Goal: Transaction & Acquisition: Download file/media

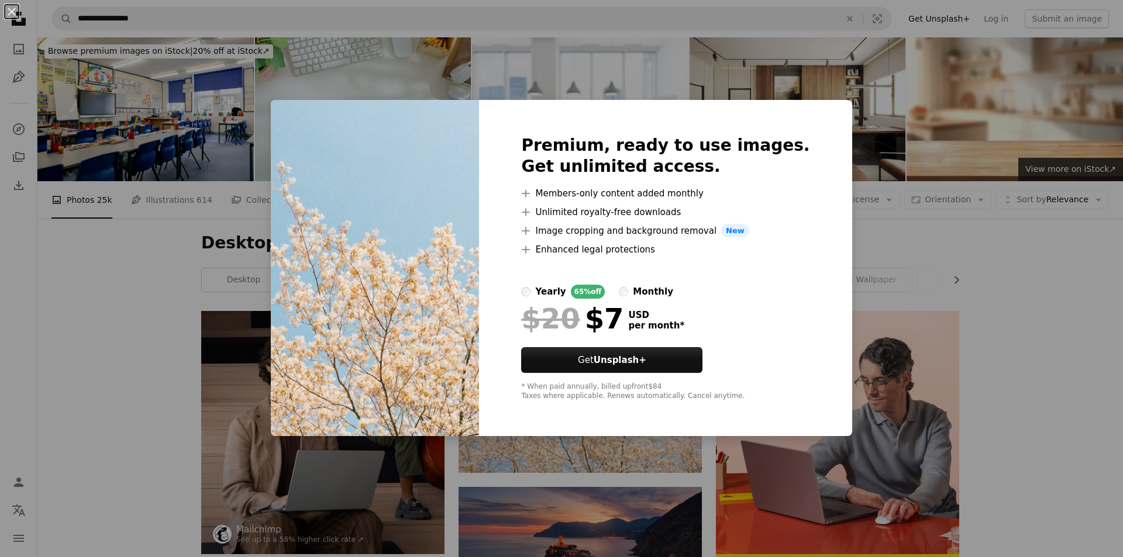
click at [1071, 337] on div "An X shape Premium, ready to use images. Get unlimited access. A plus sign Memb…" at bounding box center [561, 278] width 1123 height 557
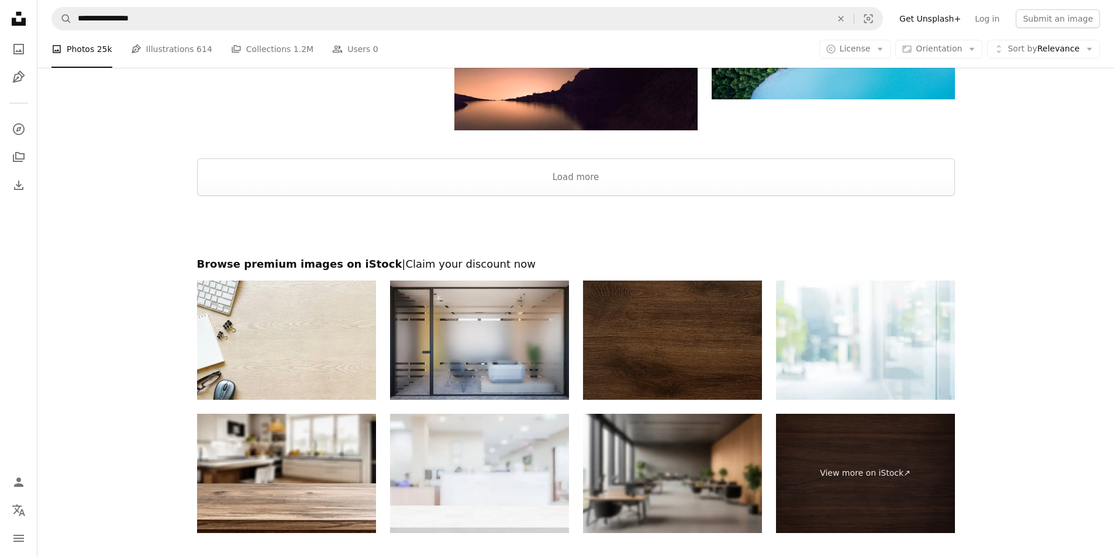
scroll to position [1427, 0]
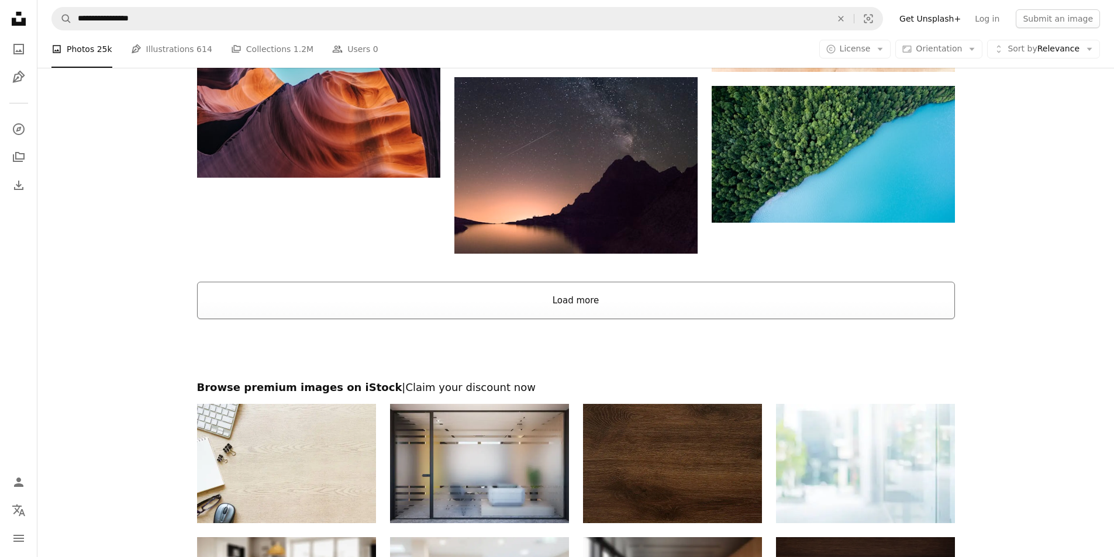
click at [556, 305] on button "Load more" at bounding box center [576, 300] width 758 height 37
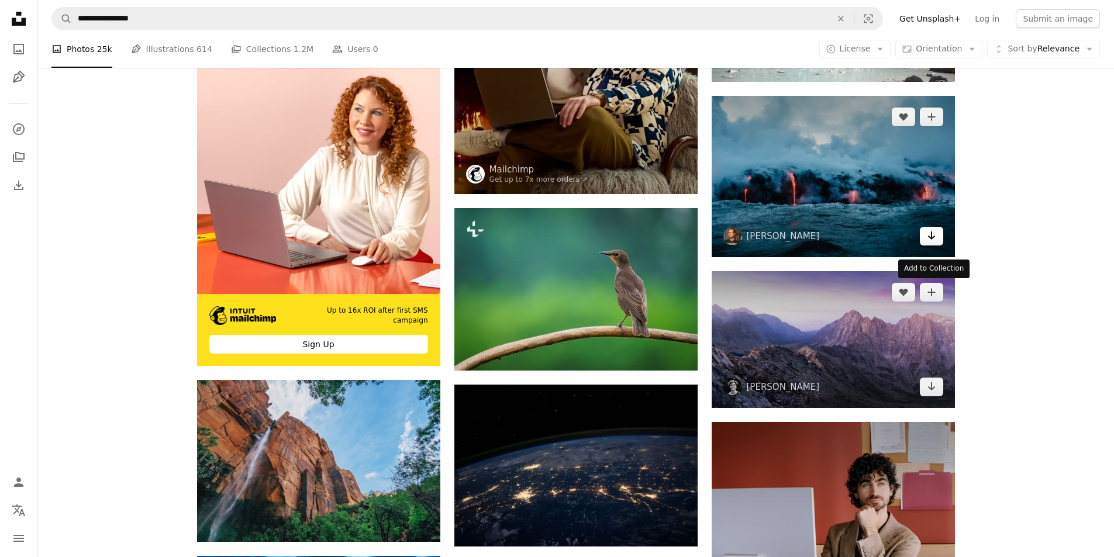
scroll to position [1719, 0]
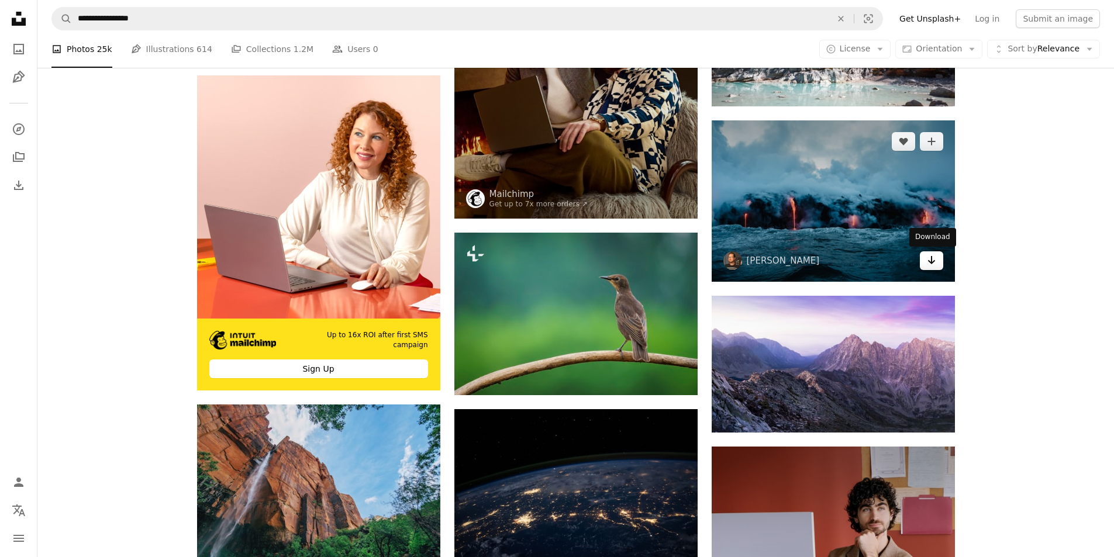
click at [923, 256] on link "Arrow pointing down" at bounding box center [931, 260] width 23 height 19
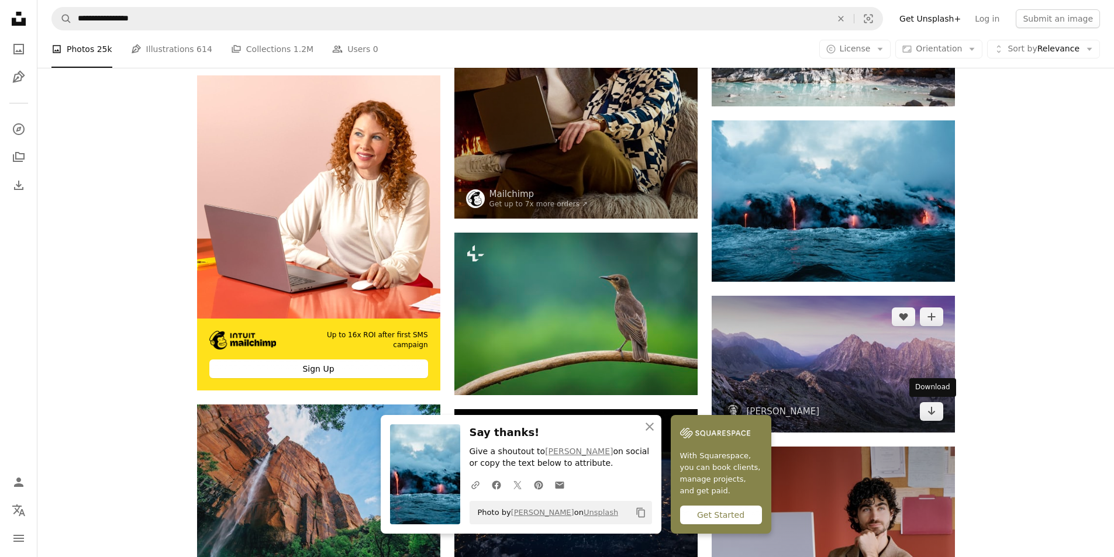
drag, startPoint x: 933, startPoint y: 410, endPoint x: 913, endPoint y: 408, distance: 20.0
click at [933, 410] on icon "Arrow pointing down" at bounding box center [931, 411] width 9 height 14
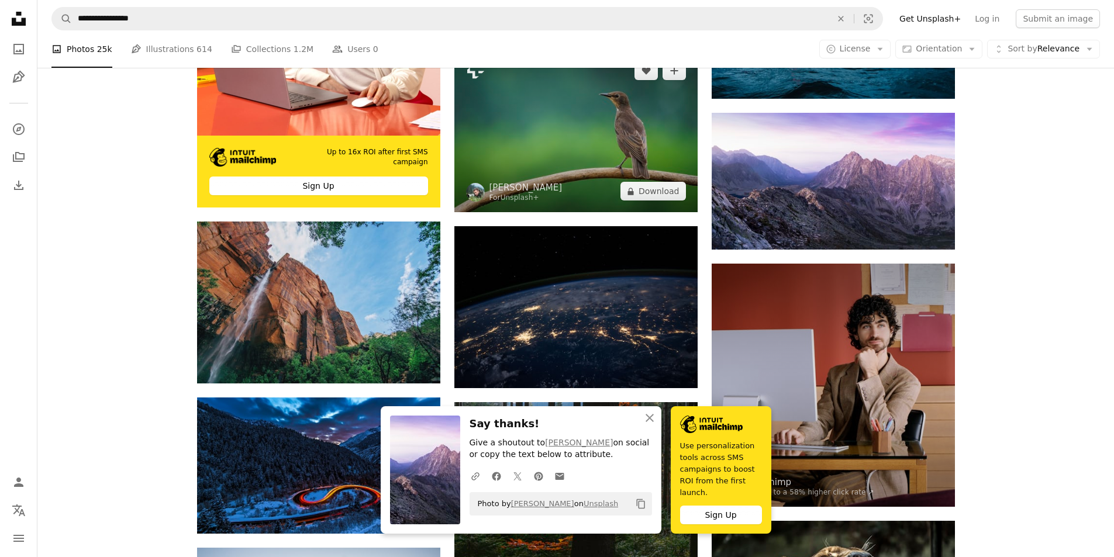
scroll to position [2011, 0]
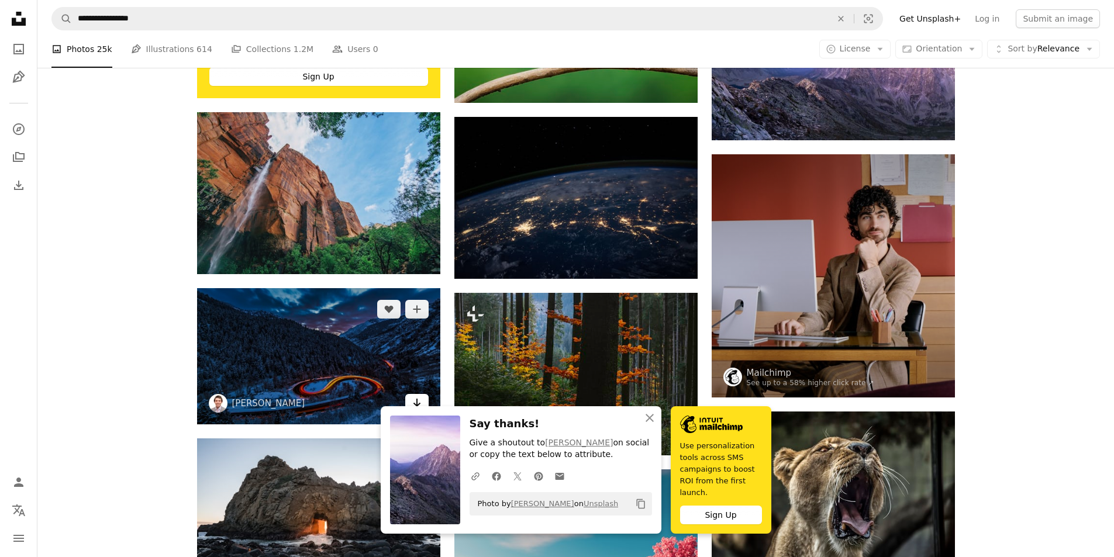
click at [417, 402] on icon "Arrow pointing down" at bounding box center [416, 403] width 9 height 14
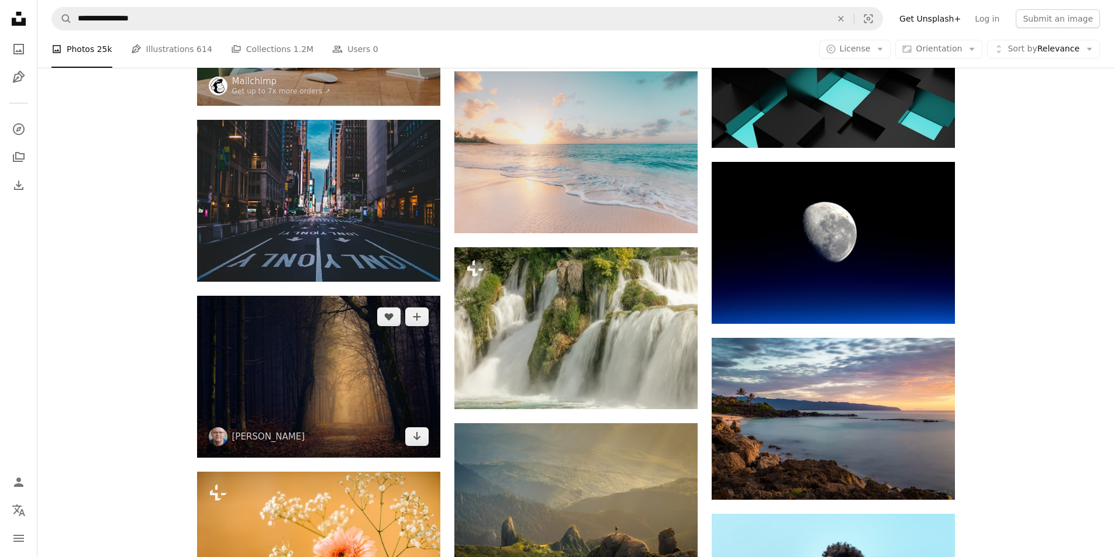
scroll to position [2888, 0]
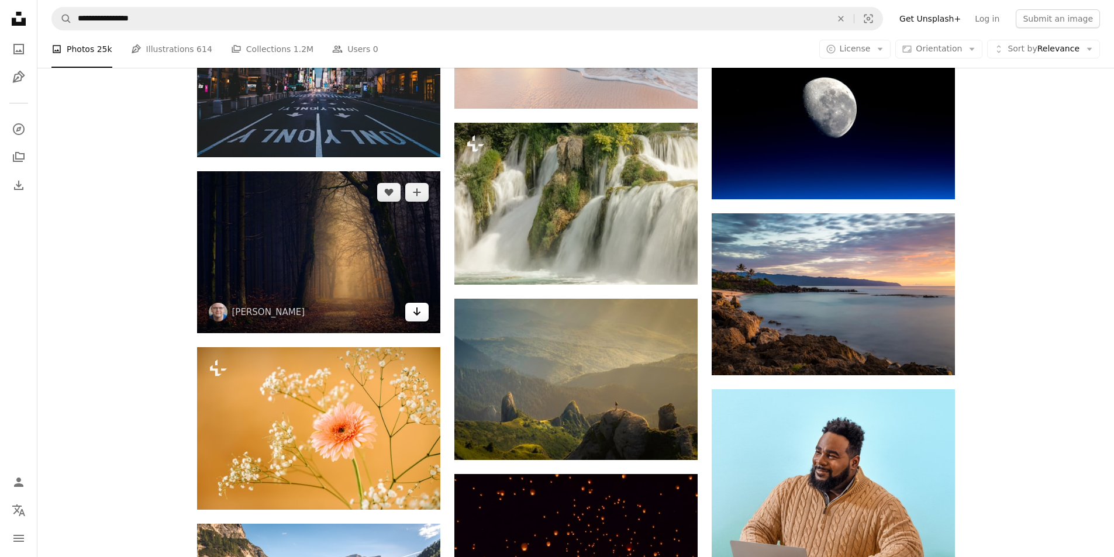
click at [410, 317] on link "Arrow pointing down" at bounding box center [416, 312] width 23 height 19
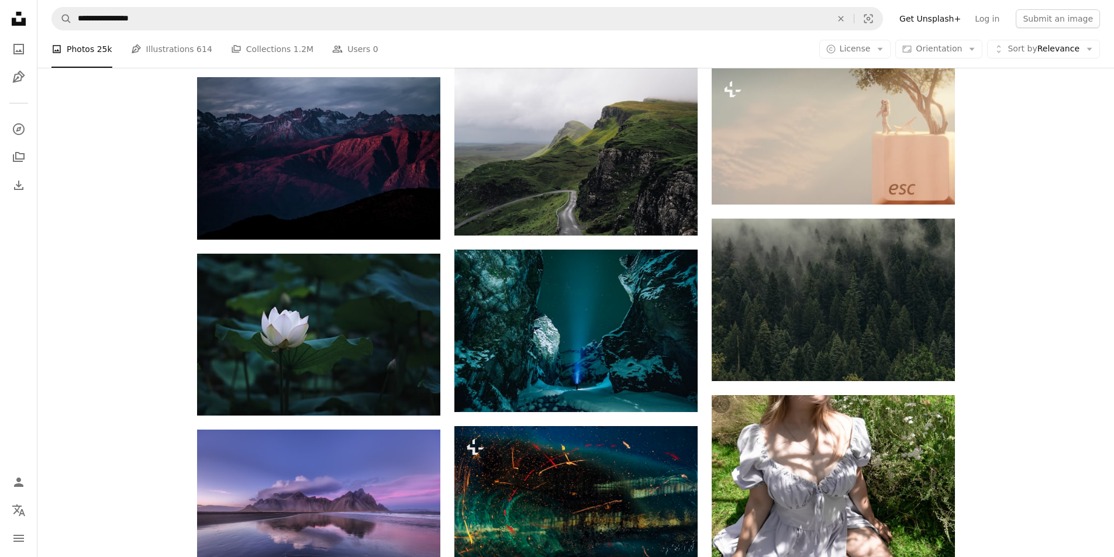
scroll to position [5636, 0]
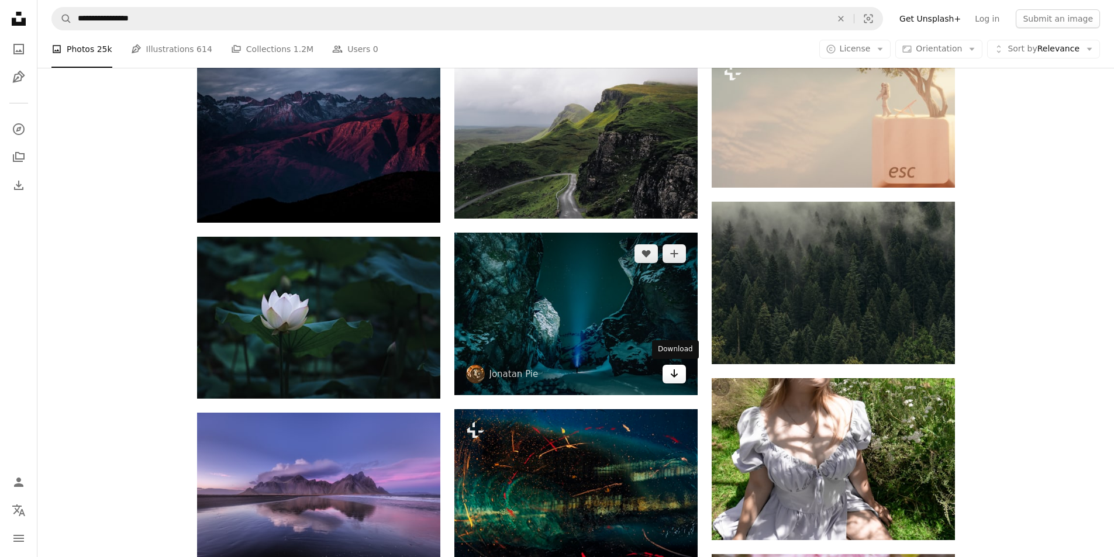
click at [665, 373] on link "Arrow pointing down" at bounding box center [673, 374] width 23 height 19
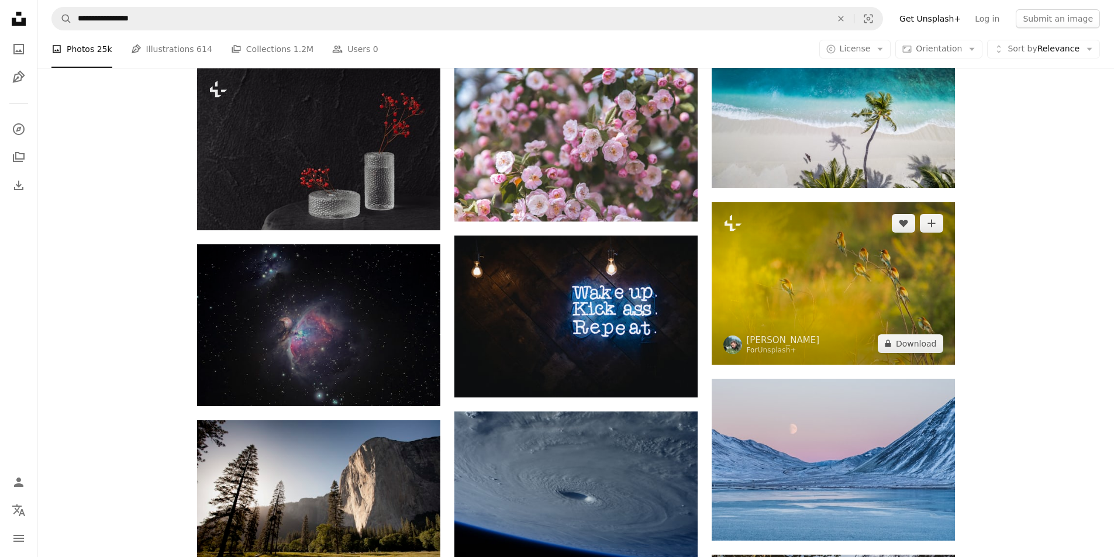
scroll to position [6981, 0]
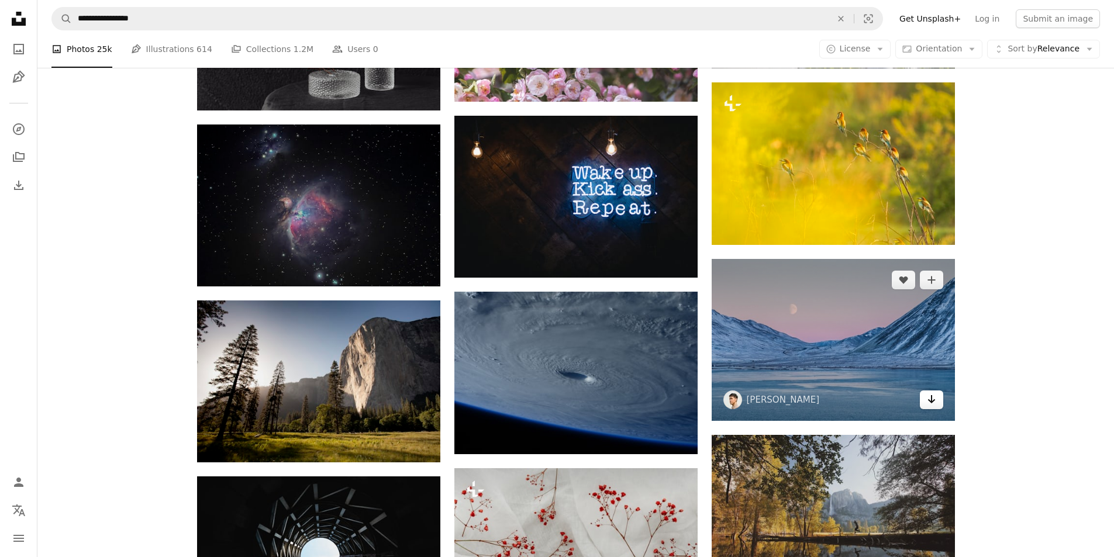
click at [934, 403] on icon "Arrow pointing down" at bounding box center [931, 399] width 9 height 14
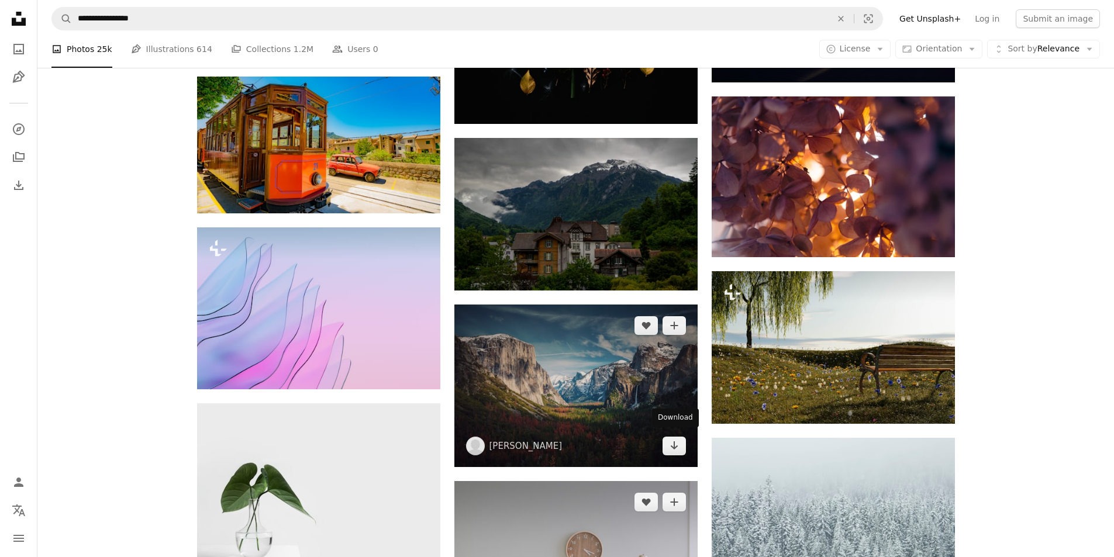
scroll to position [20897, 0]
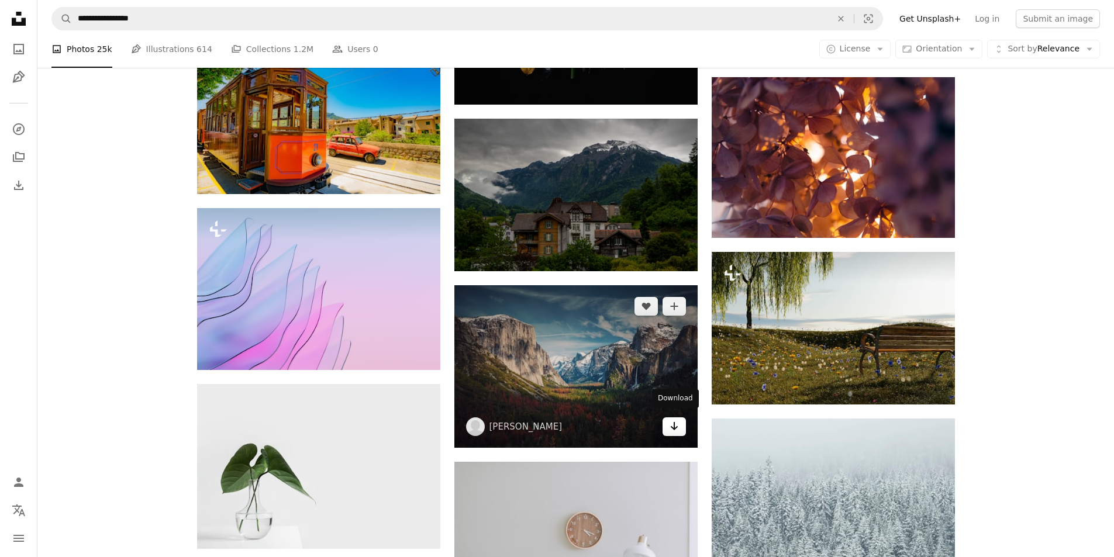
click at [669, 426] on icon "Arrow pointing down" at bounding box center [673, 426] width 9 height 14
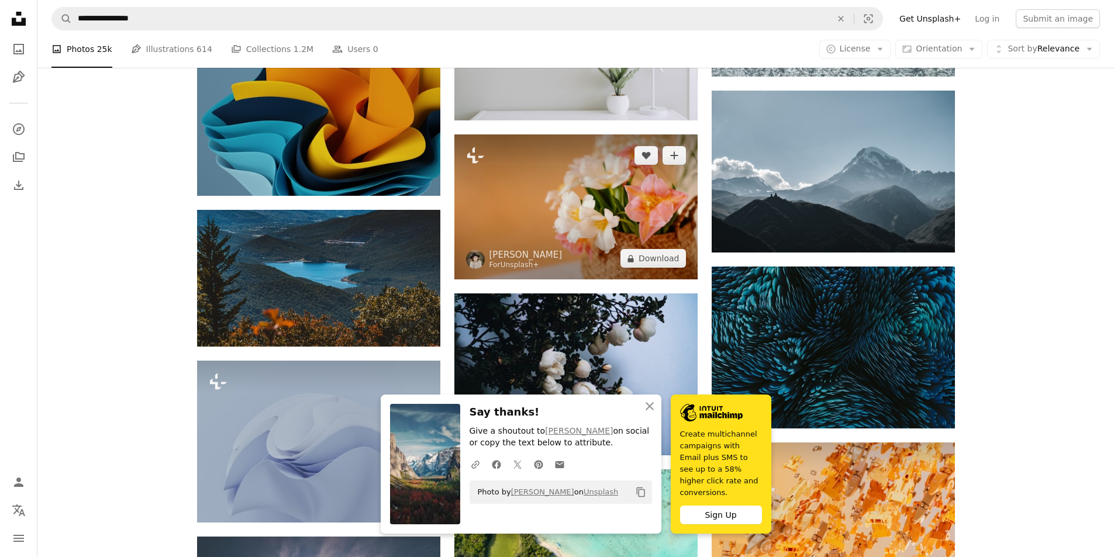
scroll to position [21365, 0]
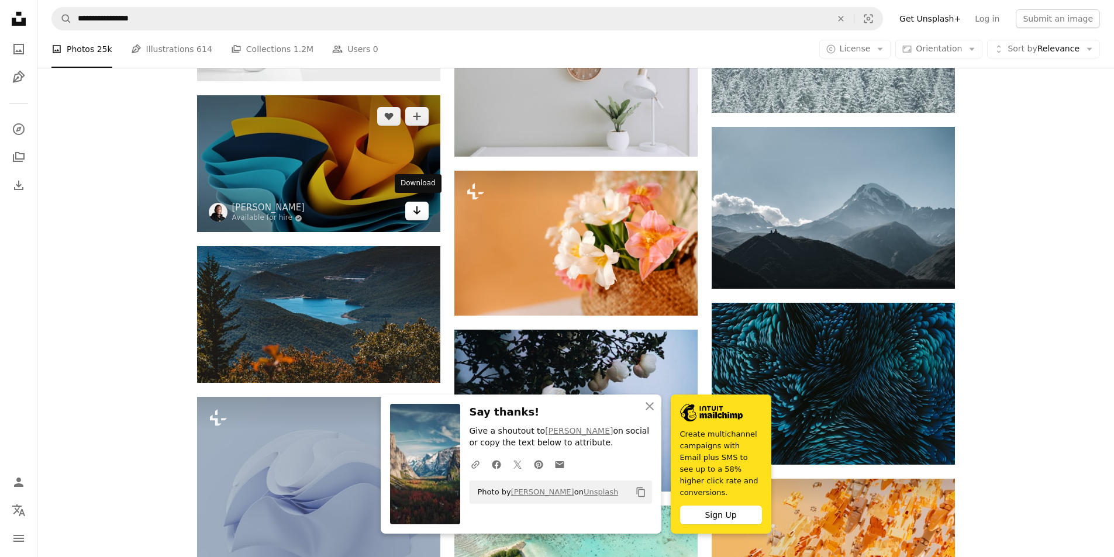
click at [408, 207] on link "Arrow pointing down" at bounding box center [416, 211] width 23 height 19
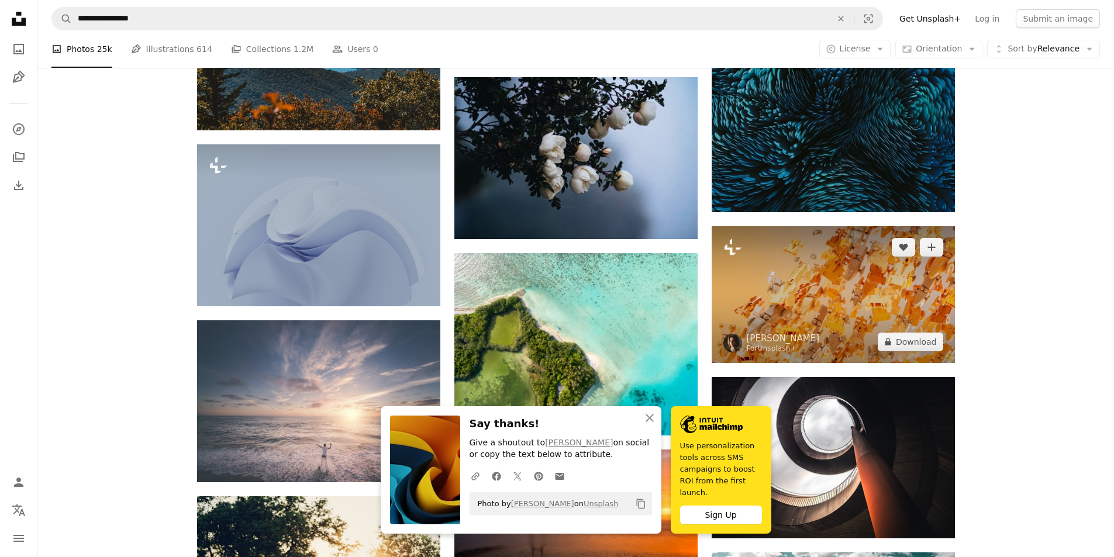
scroll to position [21716, 0]
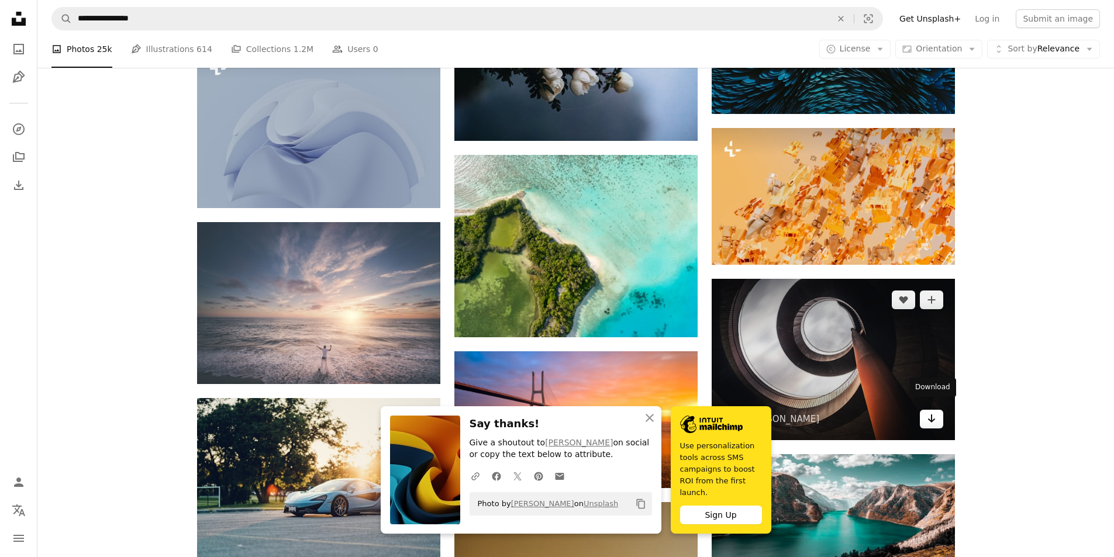
click at [935, 412] on icon "Arrow pointing down" at bounding box center [931, 419] width 9 height 14
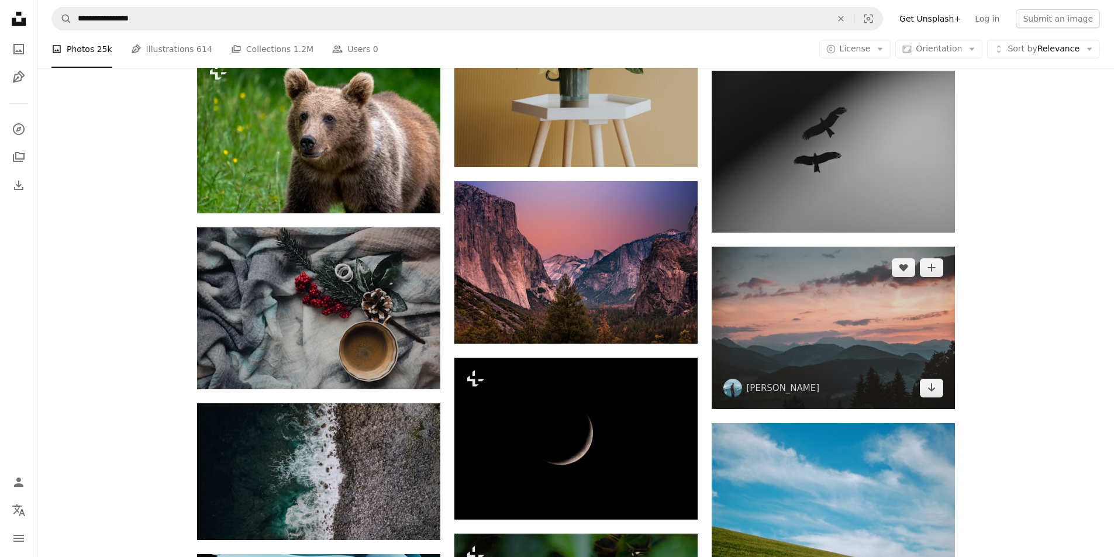
scroll to position [22476, 0]
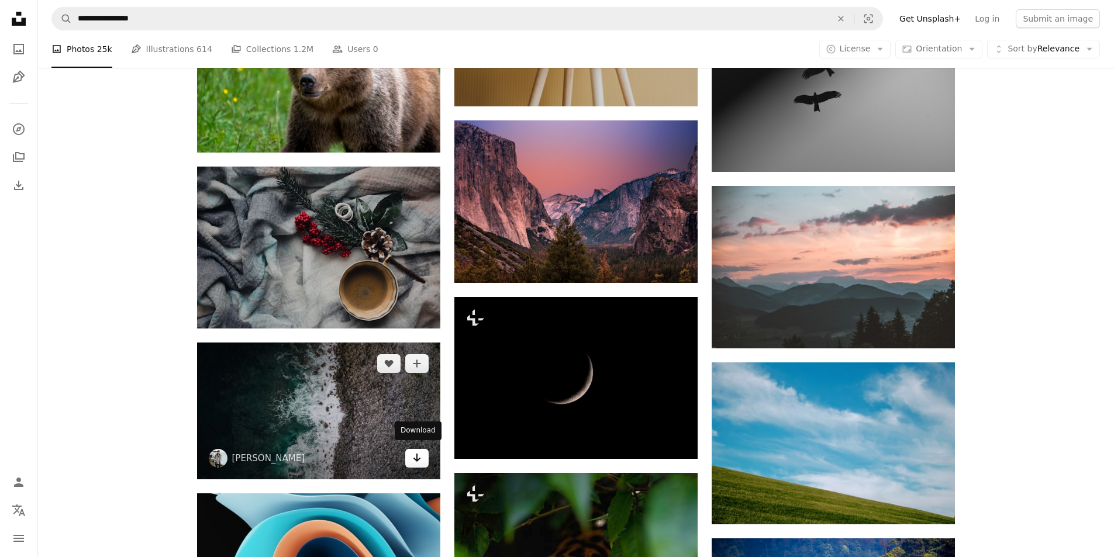
click at [416, 455] on icon "Download" at bounding box center [417, 458] width 8 height 8
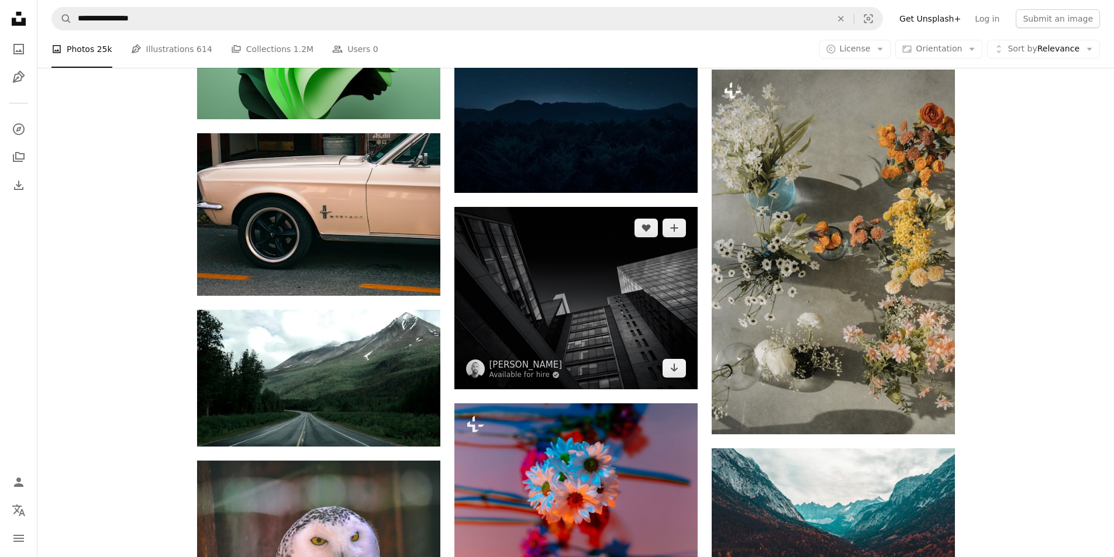
scroll to position [34988, 0]
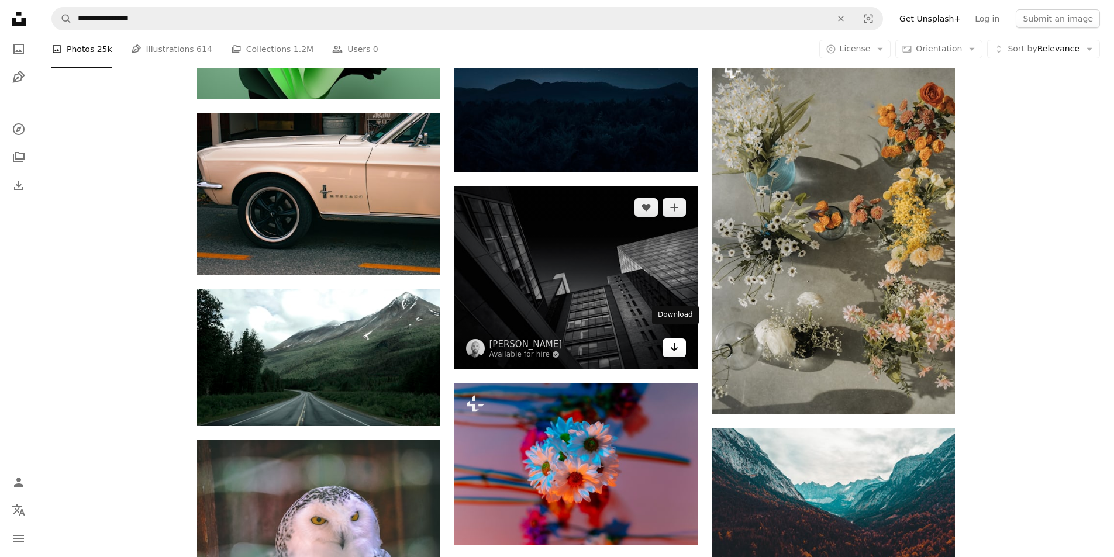
click at [667, 339] on link "Arrow pointing down" at bounding box center [673, 348] width 23 height 19
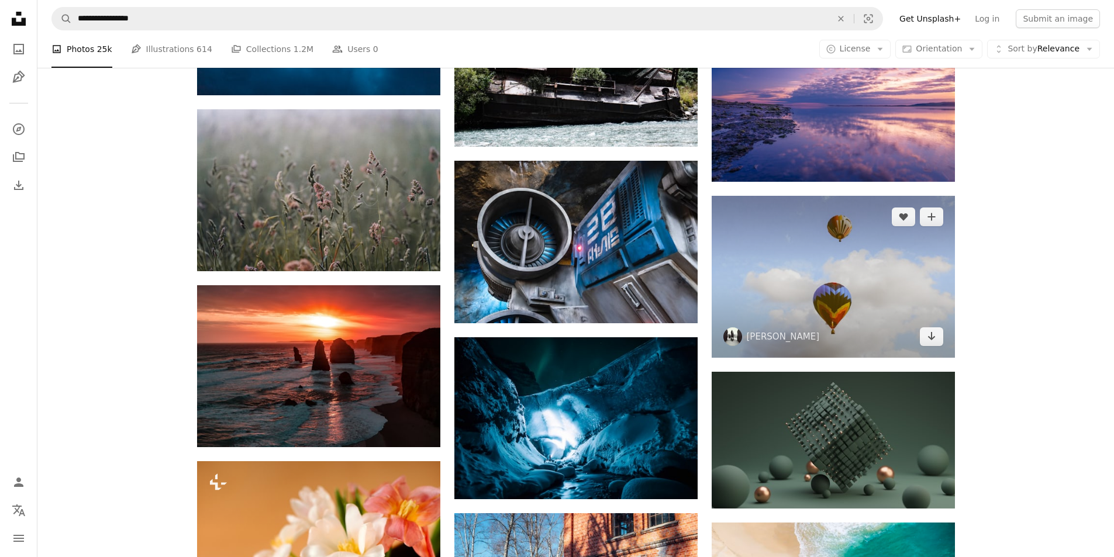
scroll to position [37502, 0]
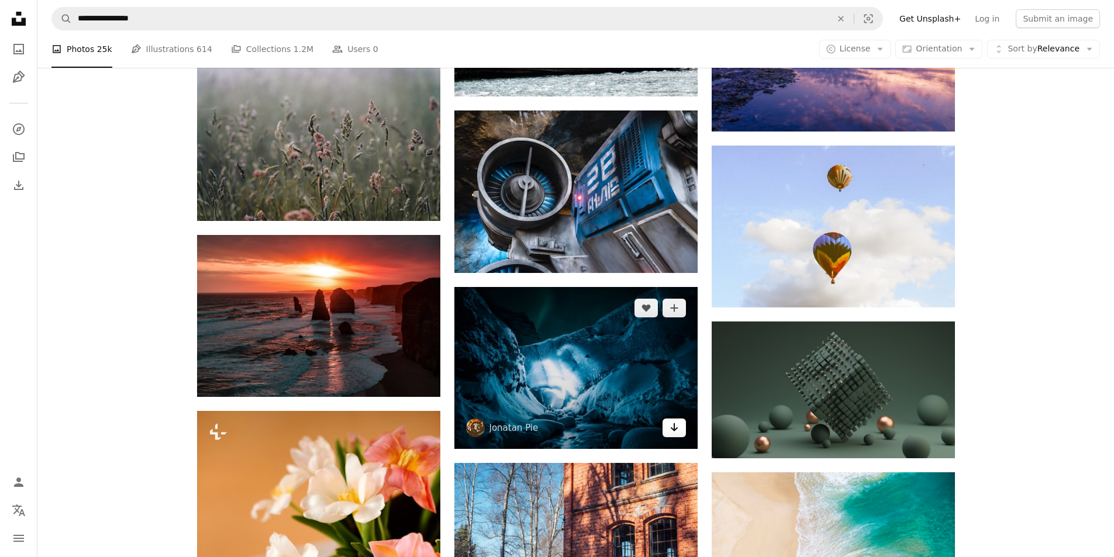
click at [675, 423] on icon "Download" at bounding box center [674, 427] width 8 height 8
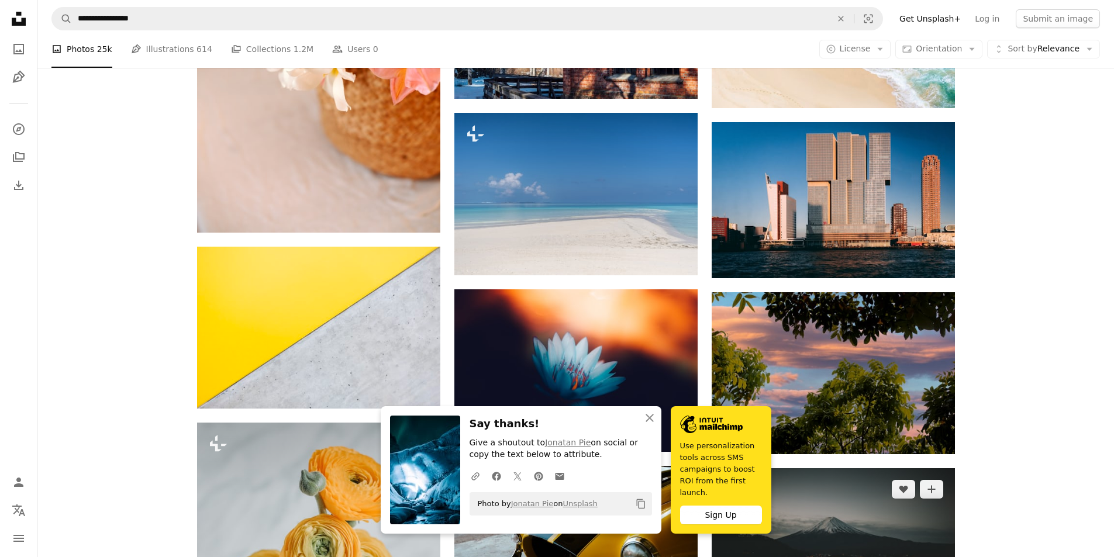
scroll to position [38262, 0]
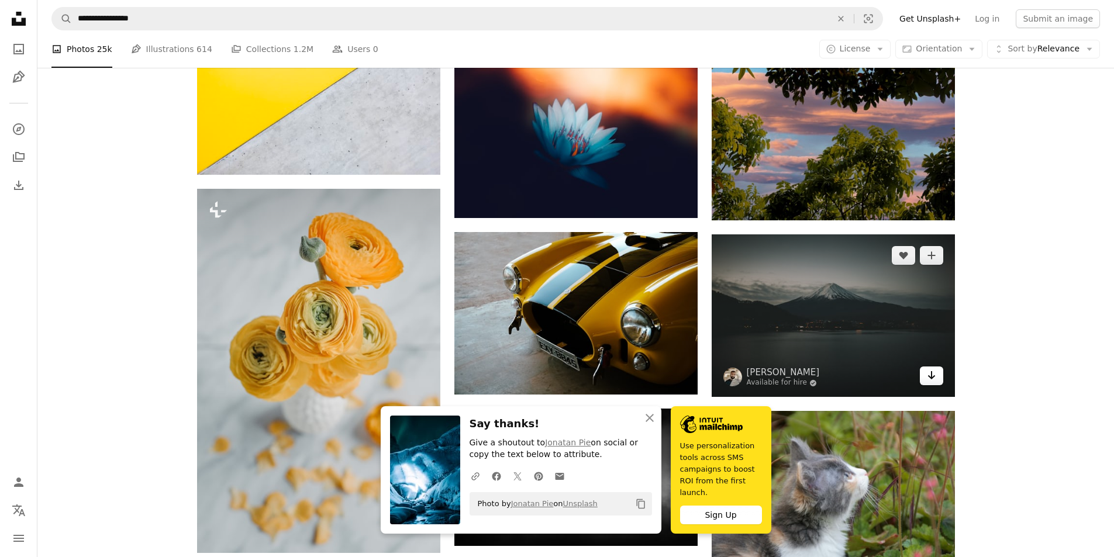
click at [935, 368] on icon "Arrow pointing down" at bounding box center [931, 375] width 9 height 14
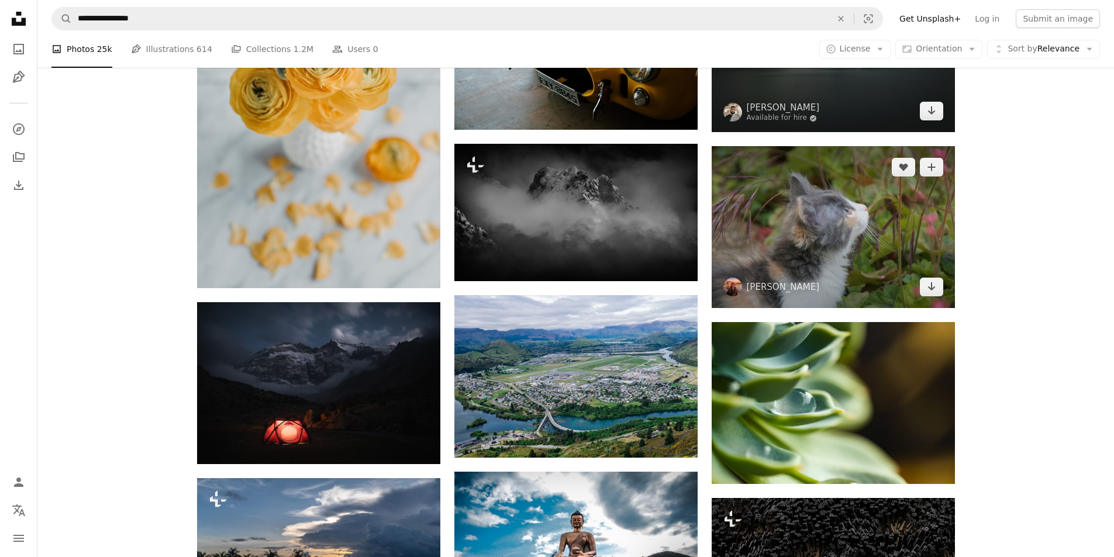
scroll to position [38555, 0]
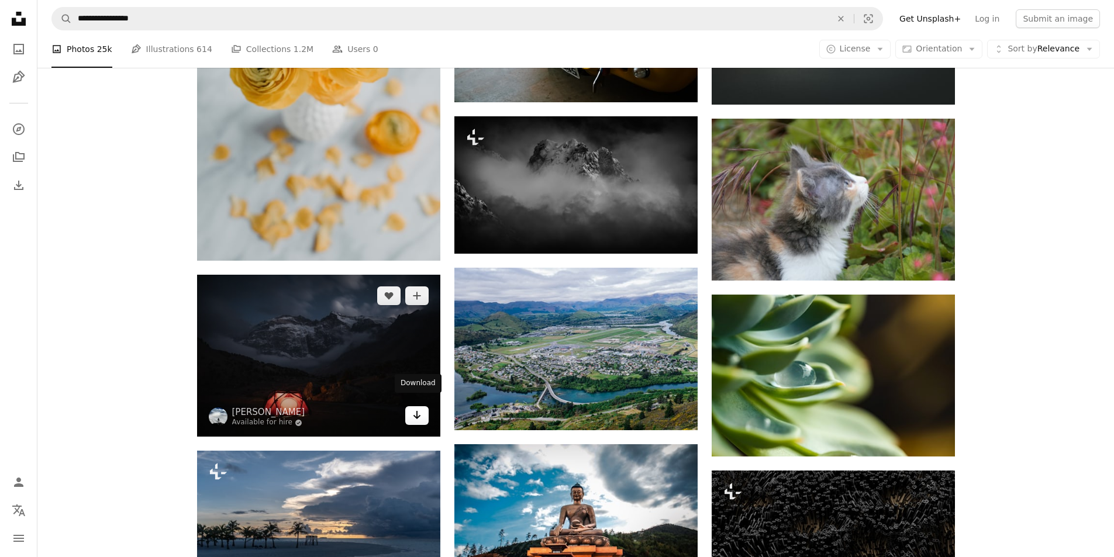
click at [414, 410] on icon "Arrow pointing down" at bounding box center [416, 415] width 9 height 14
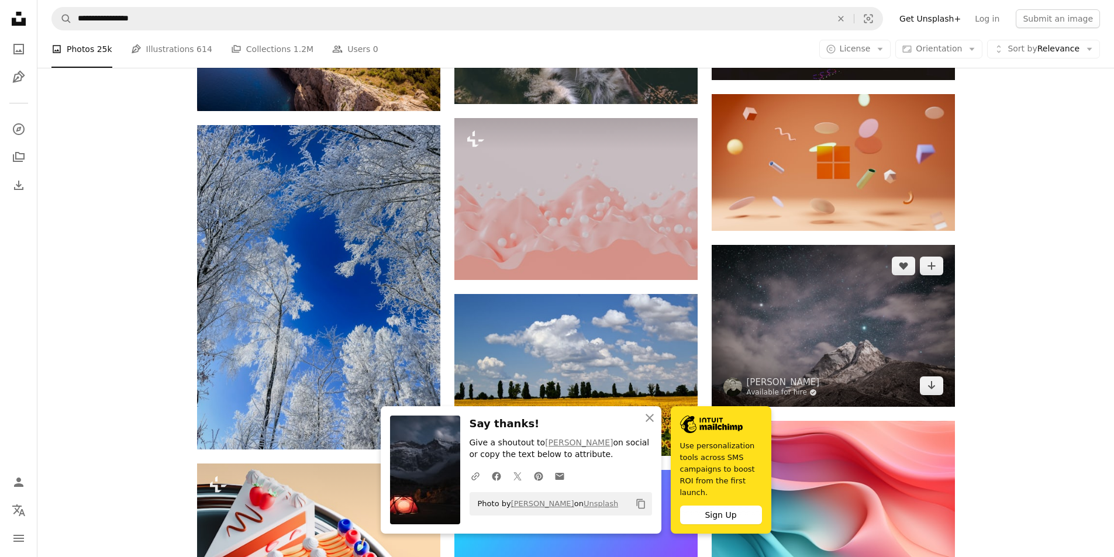
scroll to position [39373, 0]
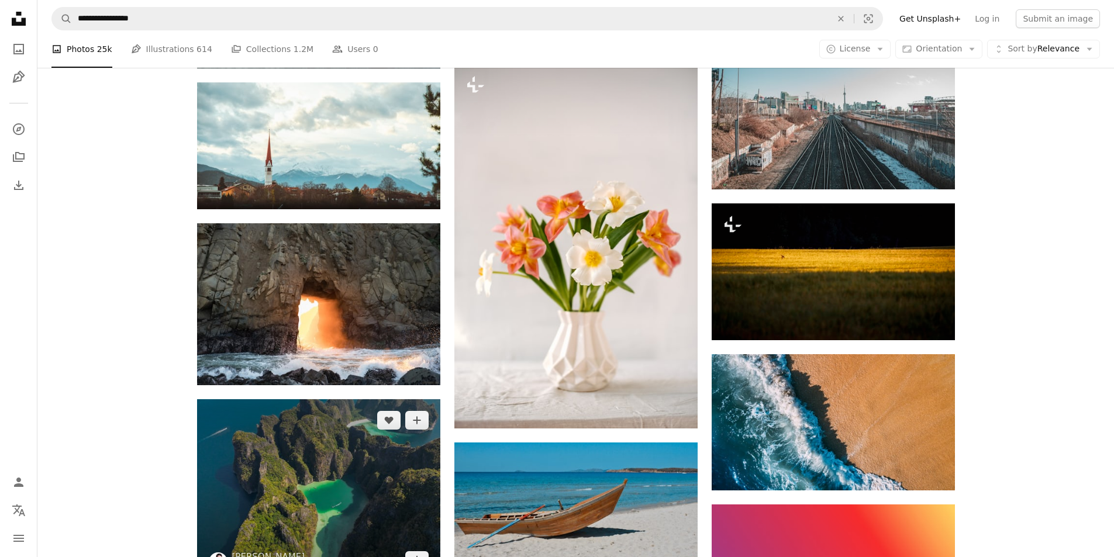
scroll to position [45454, 0]
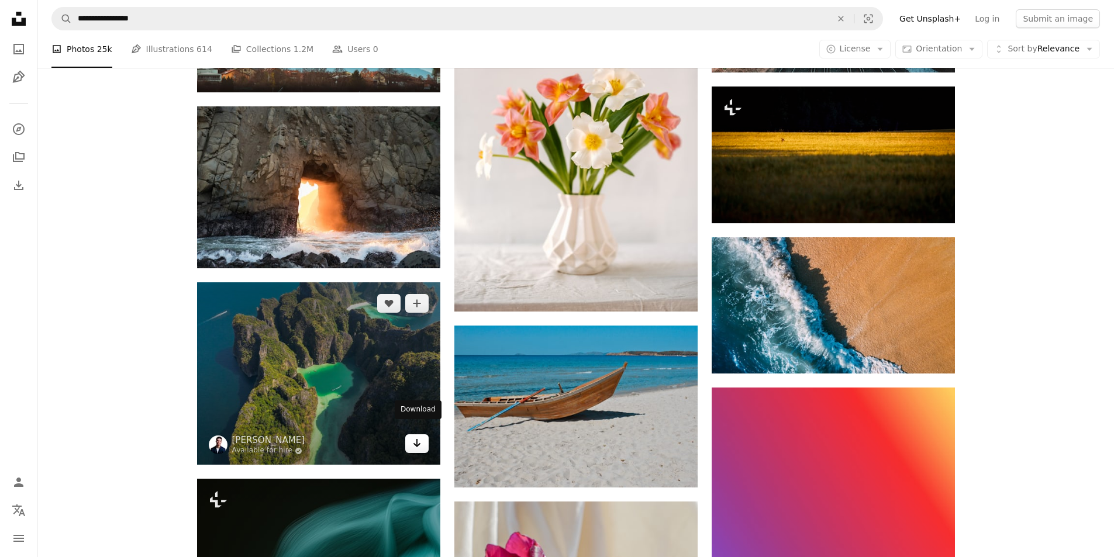
click at [419, 439] on icon "Download" at bounding box center [417, 443] width 8 height 8
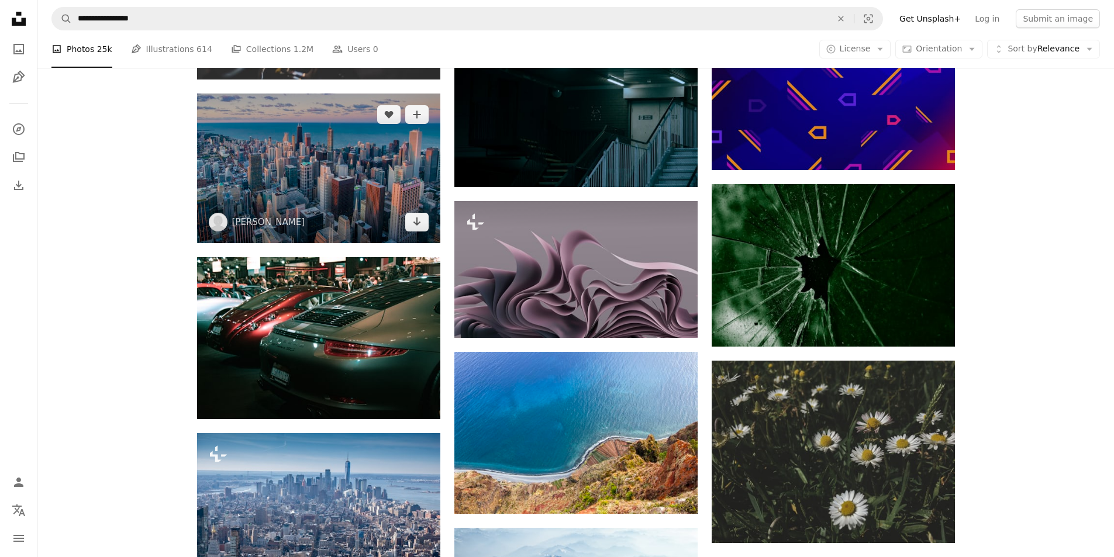
scroll to position [48027, 0]
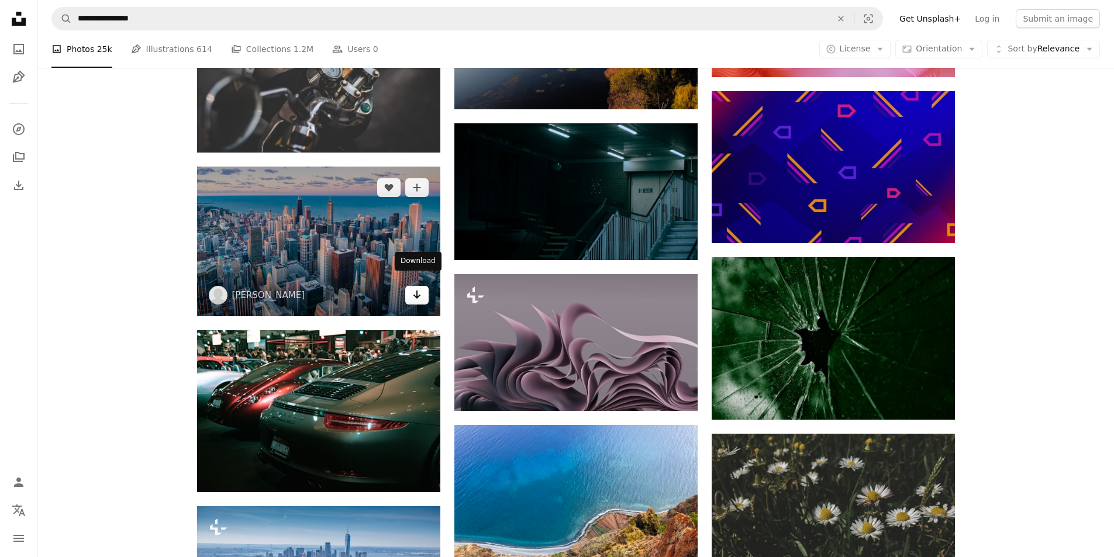
click at [422, 286] on link "Arrow pointing down" at bounding box center [416, 295] width 23 height 19
